Goal: Obtain resource: Download file/media

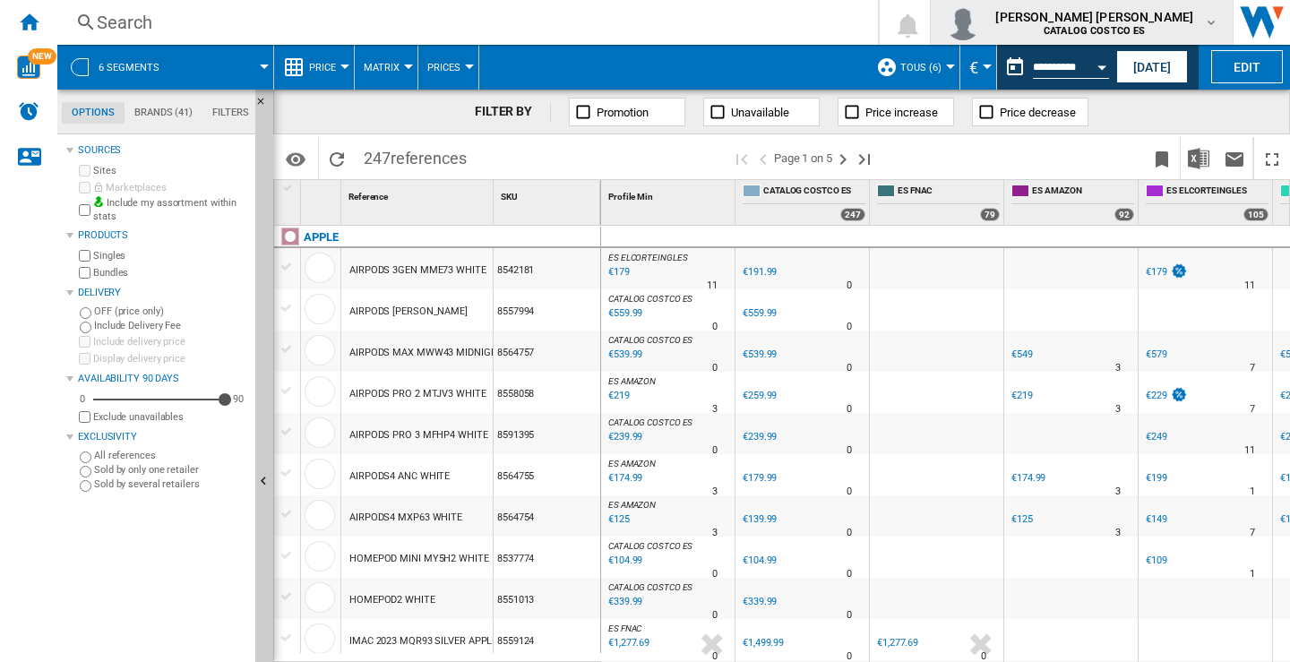
click at [1215, 29] on md-icon "button" at bounding box center [1211, 22] width 14 height 14
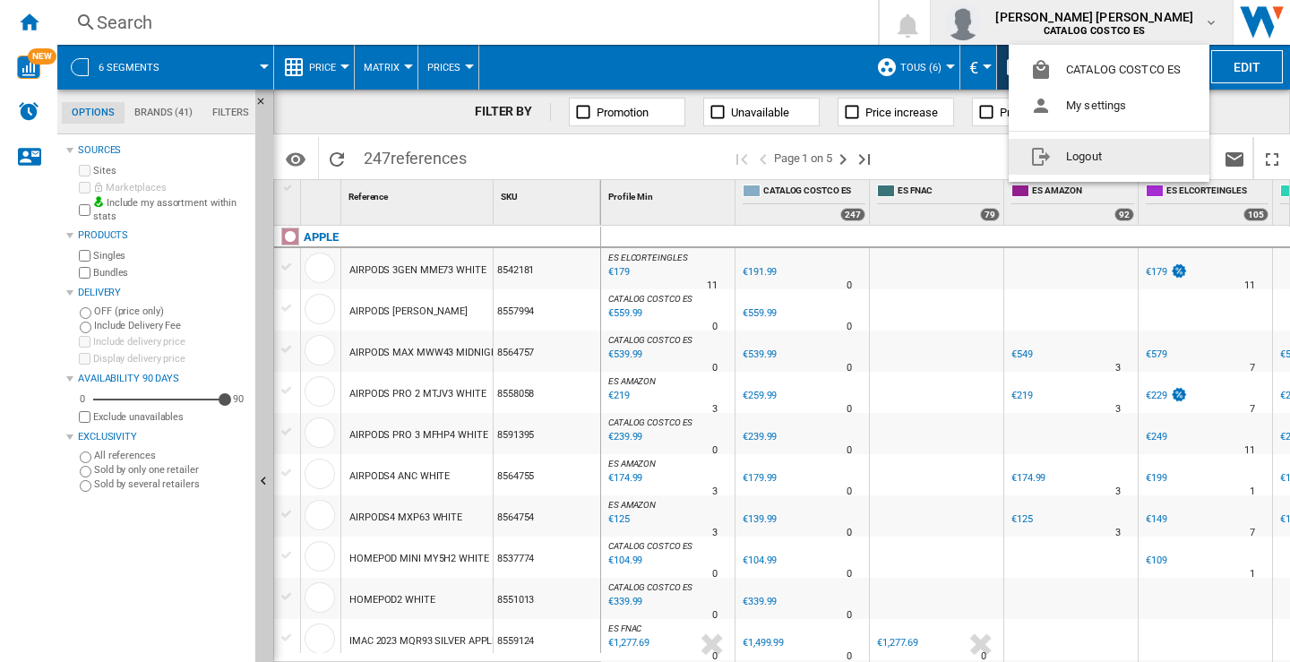
click at [1073, 161] on button "Logout" at bounding box center [1108, 157] width 201 height 36
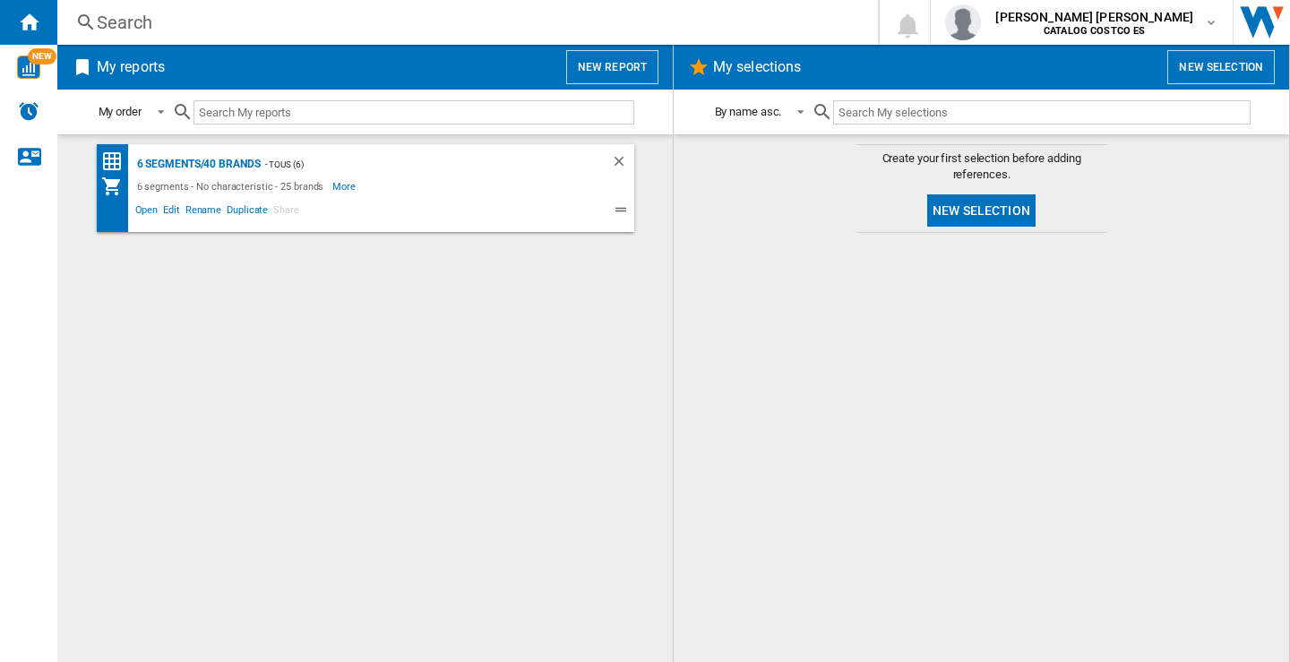
click at [617, 64] on button "New report" at bounding box center [612, 67] width 92 height 34
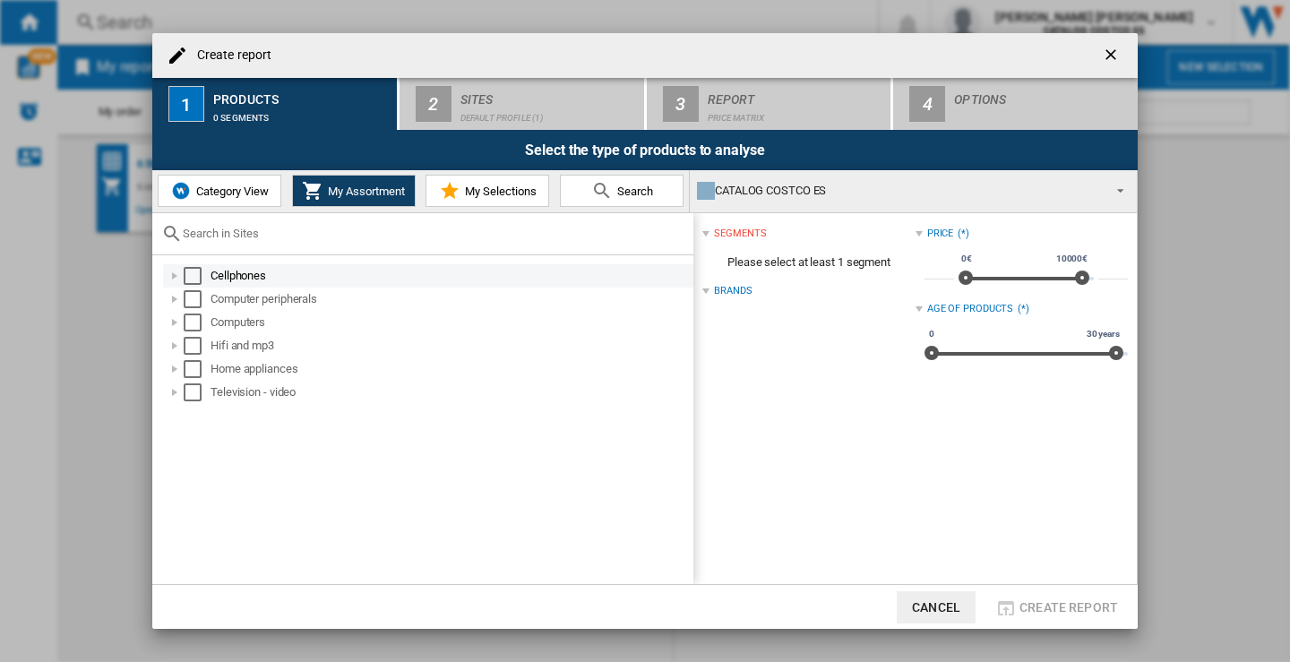
click at [184, 274] on div "Select" at bounding box center [193, 276] width 18 height 18
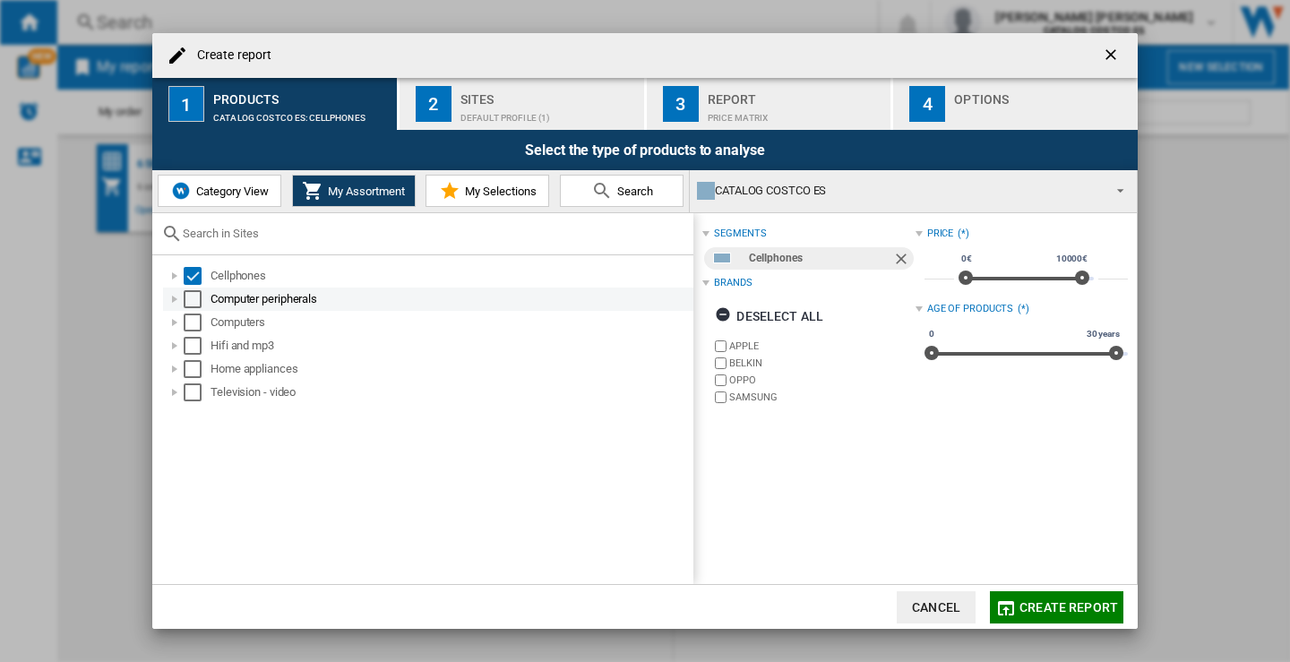
click at [195, 301] on div "Select" at bounding box center [193, 299] width 18 height 18
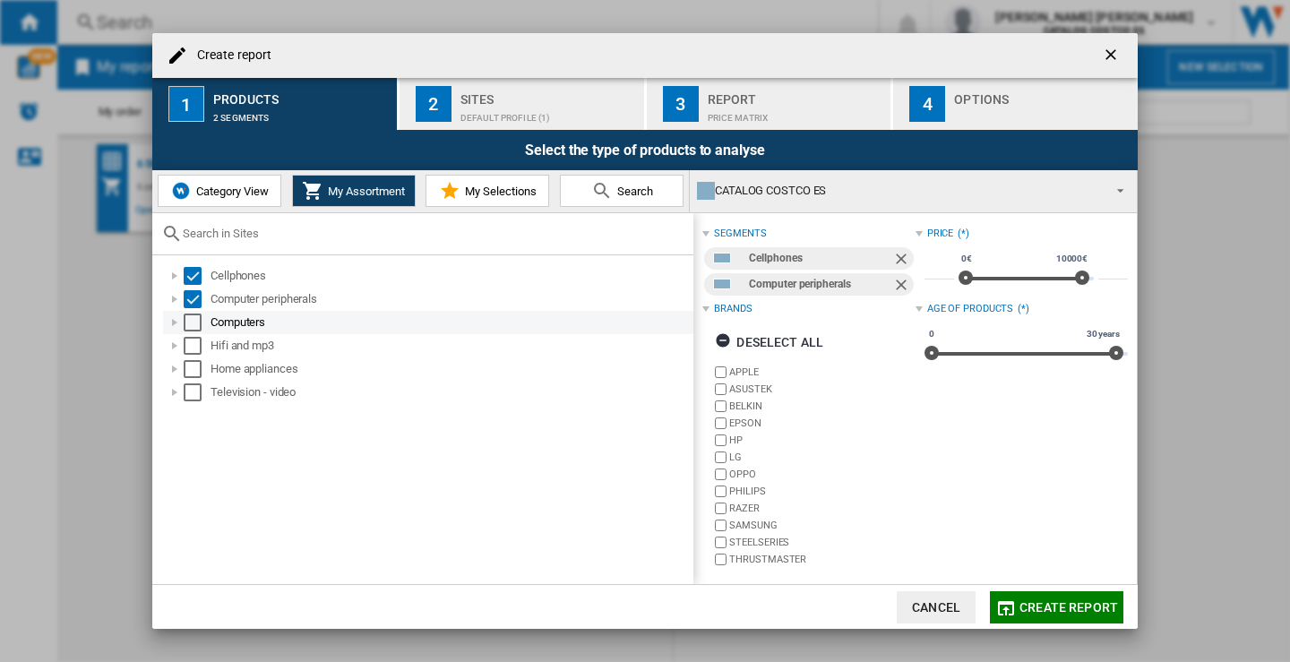
click at [194, 320] on div "Select" at bounding box center [193, 322] width 18 height 18
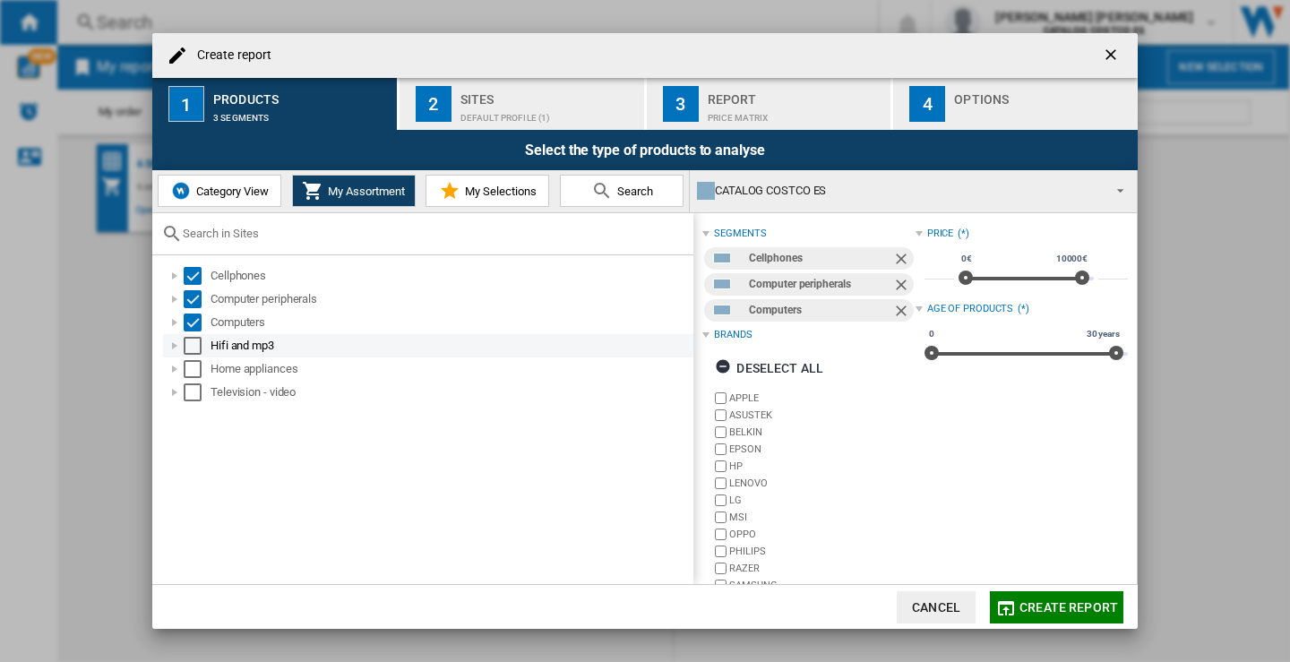
click at [193, 347] on div "Select" at bounding box center [193, 346] width 18 height 18
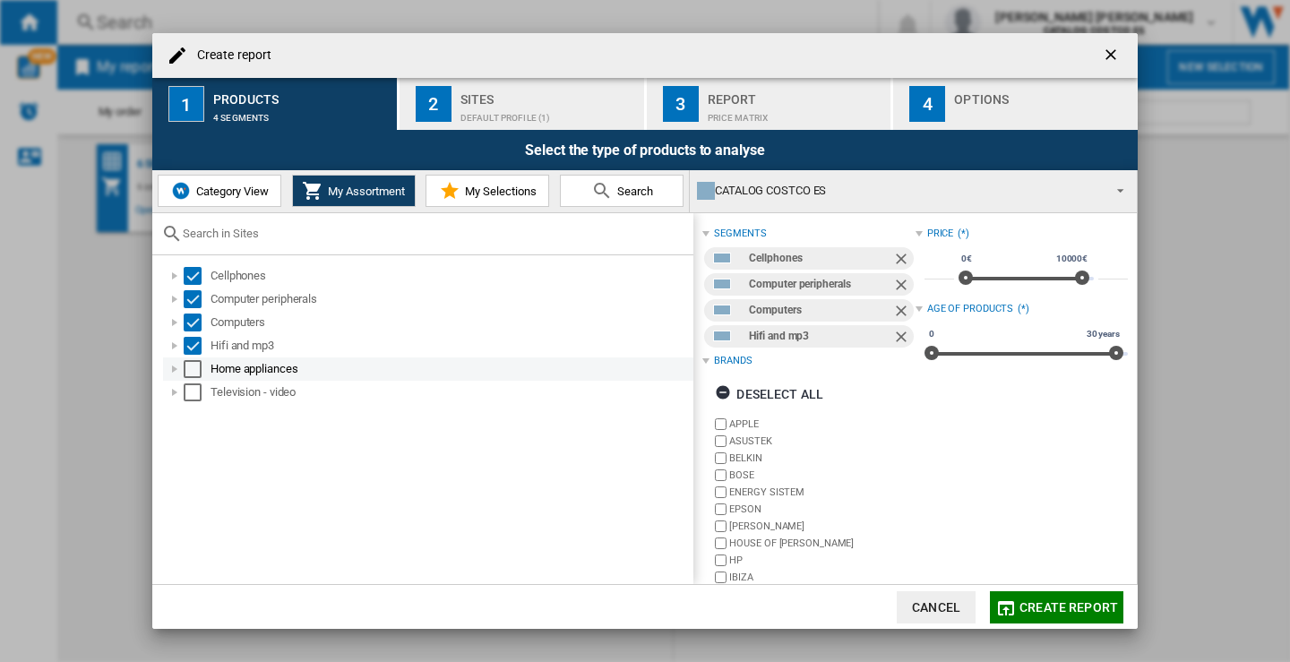
click at [190, 361] on div "Select" at bounding box center [193, 369] width 18 height 18
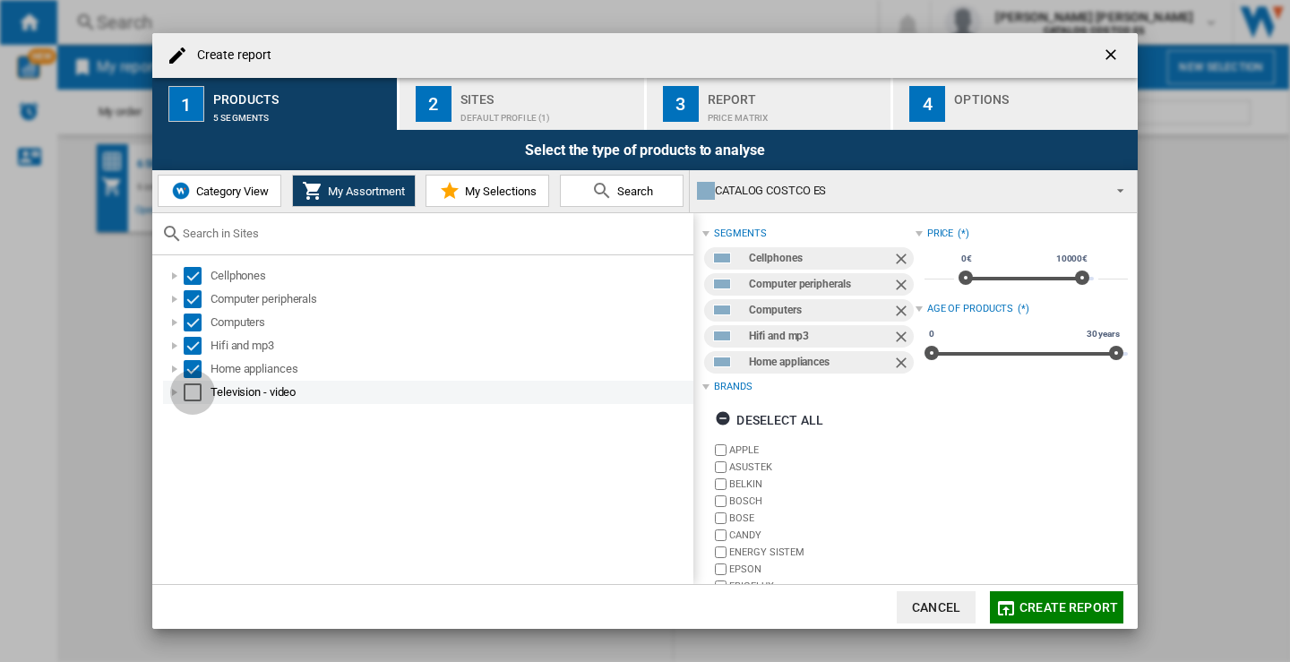
click at [192, 393] on div "Select" at bounding box center [193, 392] width 18 height 18
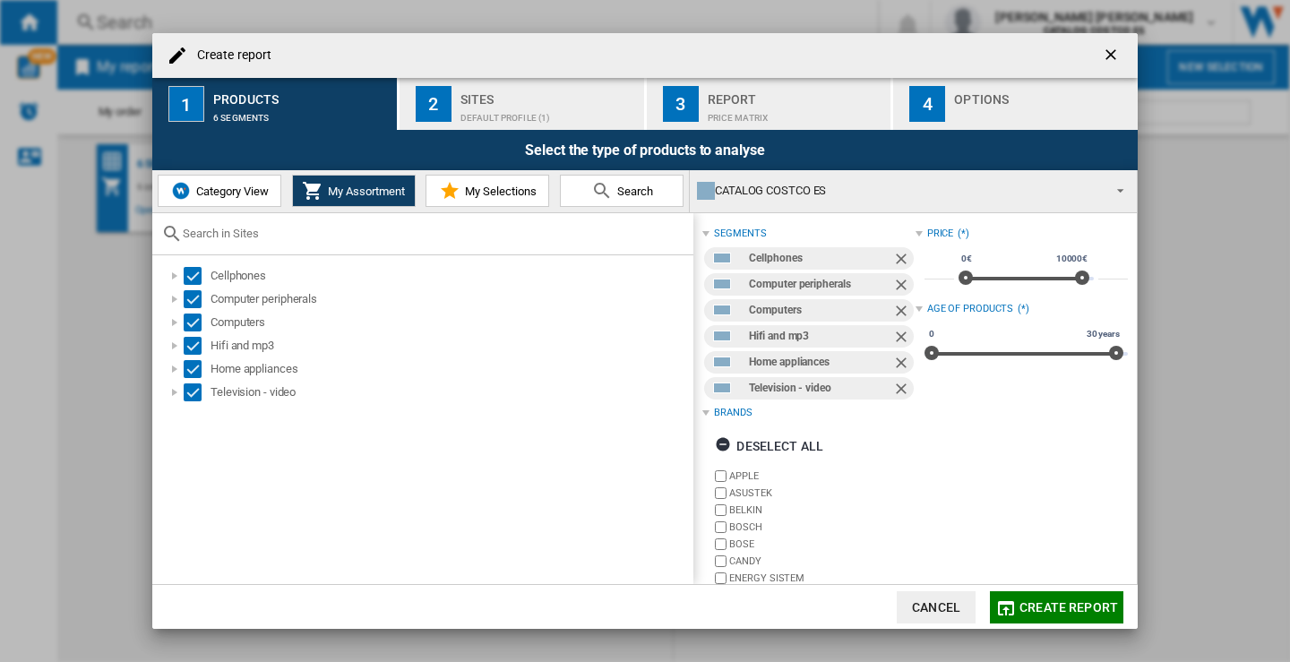
click at [476, 107] on div "Default profile (1)" at bounding box center [548, 113] width 176 height 19
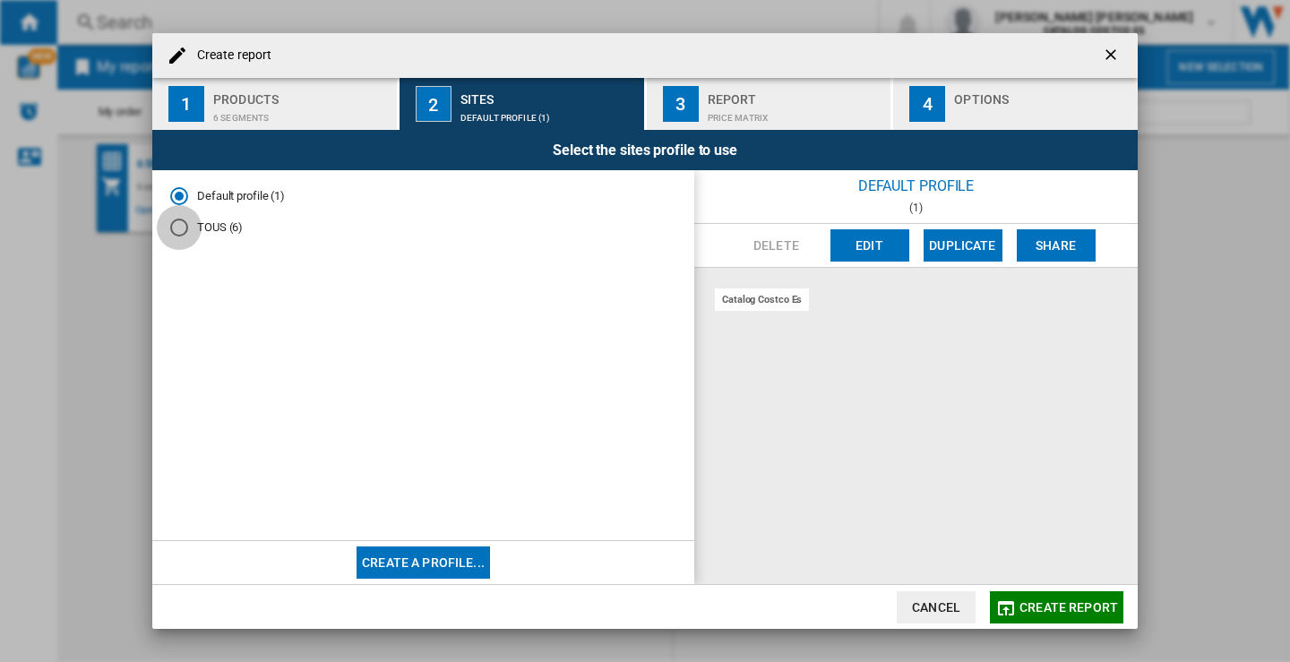
click at [173, 232] on div "TOUS (6)" at bounding box center [179, 228] width 18 height 18
click at [755, 111] on div "Price Matrix" at bounding box center [795, 113] width 176 height 19
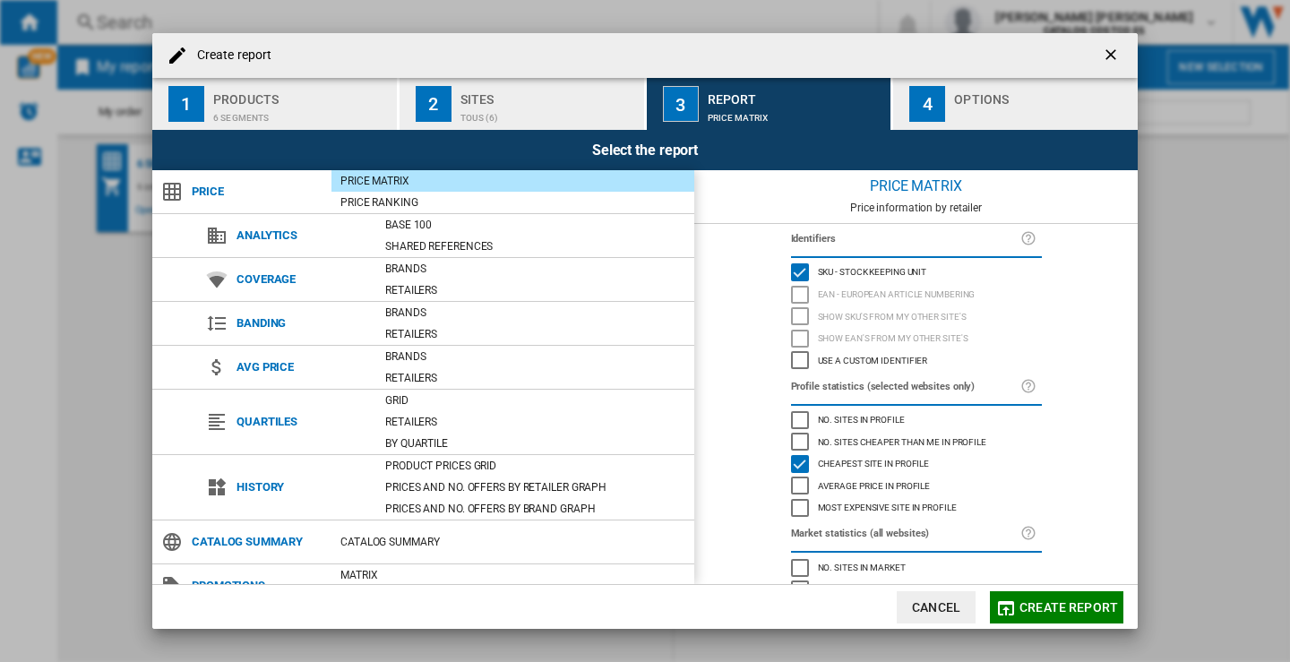
click at [1001, 105] on div "button" at bounding box center [1042, 113] width 176 height 19
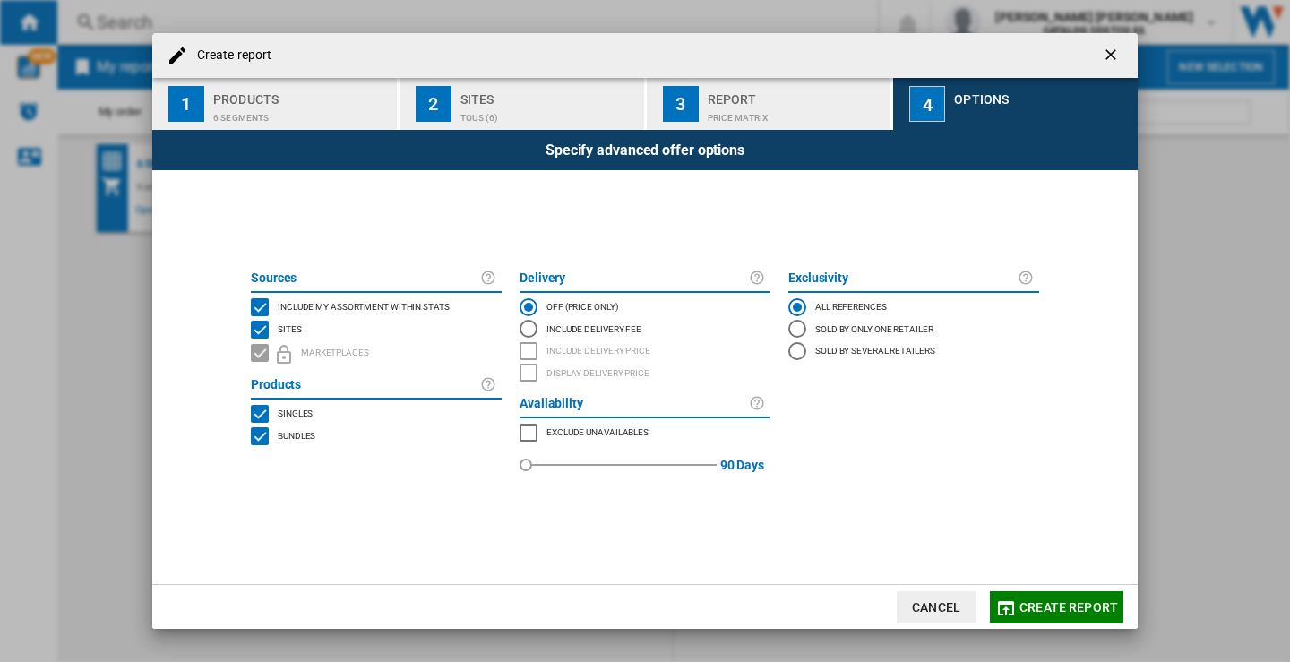
click at [1049, 601] on span "Create report" at bounding box center [1068, 607] width 99 height 14
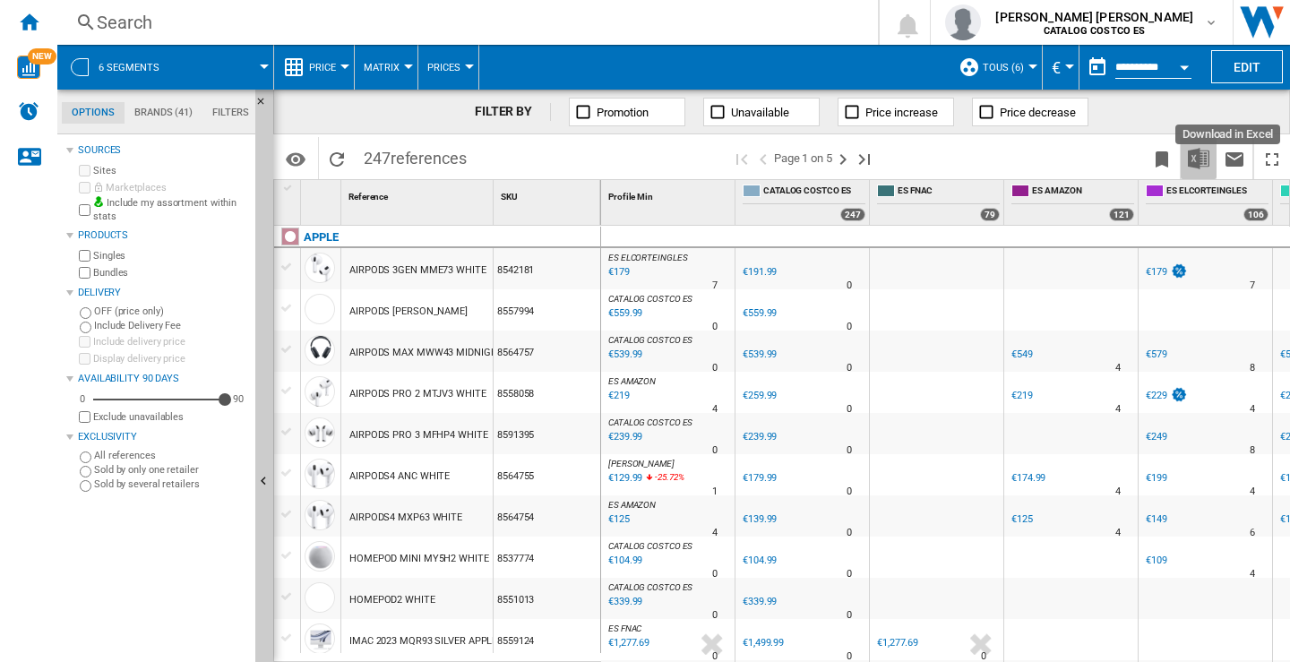
click at [1205, 164] on img "Download in Excel" at bounding box center [1198, 158] width 21 height 21
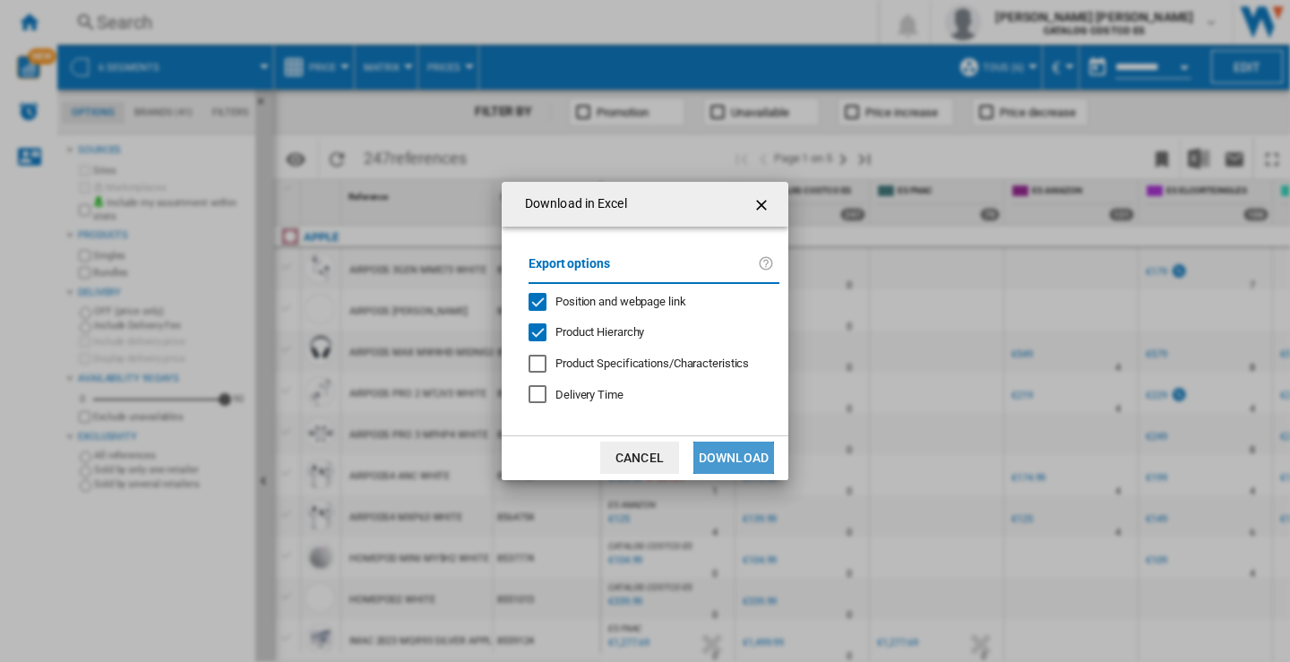
click at [722, 459] on button "Download" at bounding box center [733, 458] width 81 height 32
